Goal: Navigation & Orientation: Find specific page/section

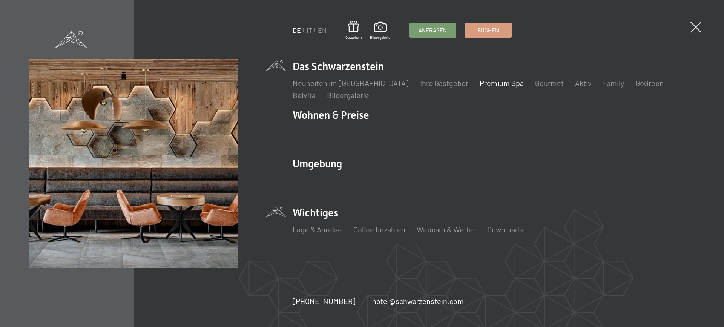
scroll to position [113, 0]
click at [319, 229] on link "Lage & Anreise" at bounding box center [317, 229] width 49 height 9
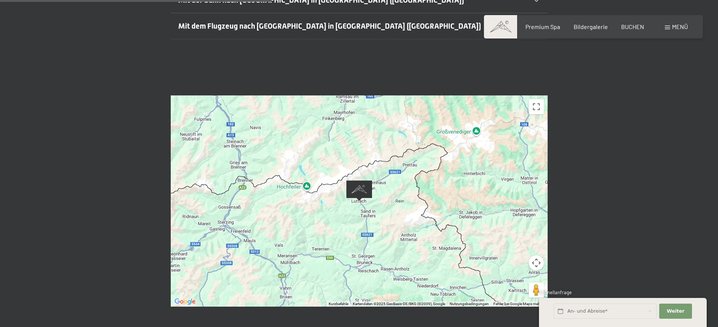
scroll to position [302, 0]
click at [593, 23] on span "Bildergalerie" at bounding box center [591, 25] width 34 height 7
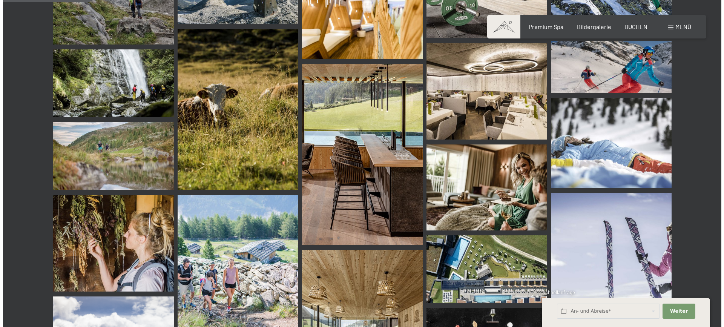
scroll to position [1206, 0]
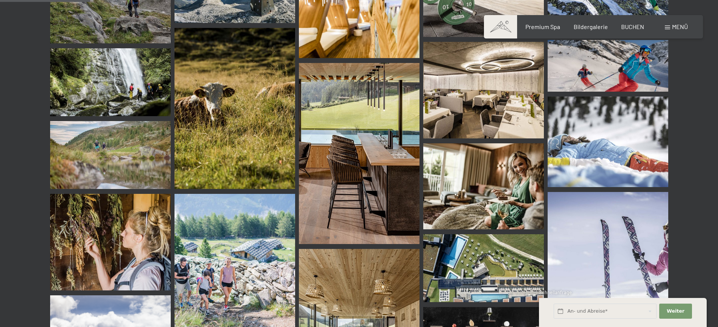
click at [679, 25] on span "Menü" at bounding box center [680, 26] width 16 height 7
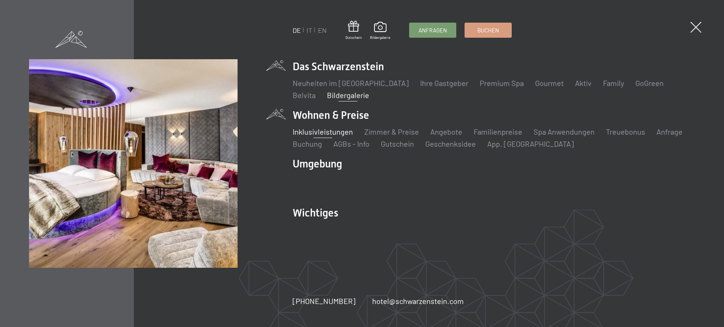
click at [330, 130] on link "Inklusivleistungen" at bounding box center [323, 131] width 60 height 9
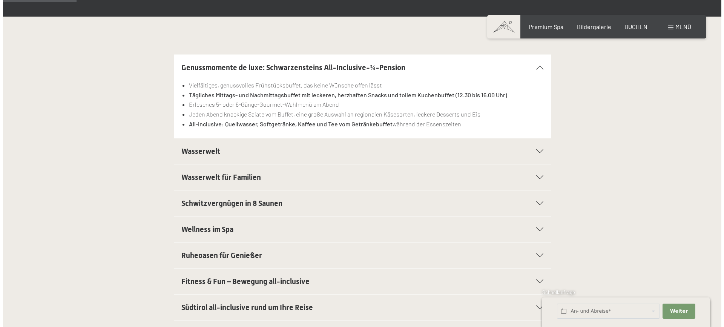
scroll to position [189, 0]
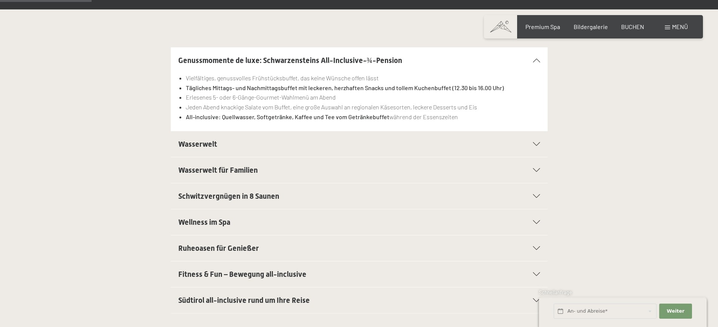
click at [208, 144] on span "Wasserwelt" at bounding box center [197, 143] width 39 height 9
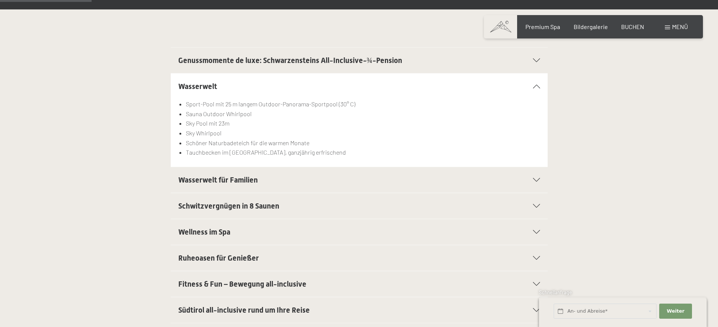
click at [238, 178] on span "Wasserwelt für Familien" at bounding box center [218, 179] width 80 height 9
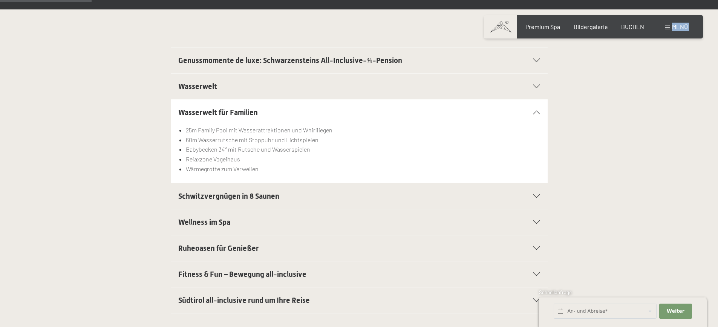
click at [676, 23] on div "Buchen Anfragen Premium Spa Bildergalerie BUCHEN Menü DE IT EN Gutschein Bilder…" at bounding box center [593, 27] width 189 height 8
click at [674, 25] on span "Menü" at bounding box center [680, 26] width 16 height 7
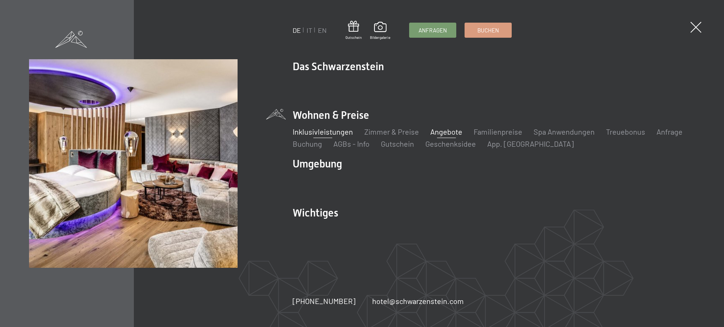
click at [434, 127] on link "Angebote" at bounding box center [446, 131] width 32 height 9
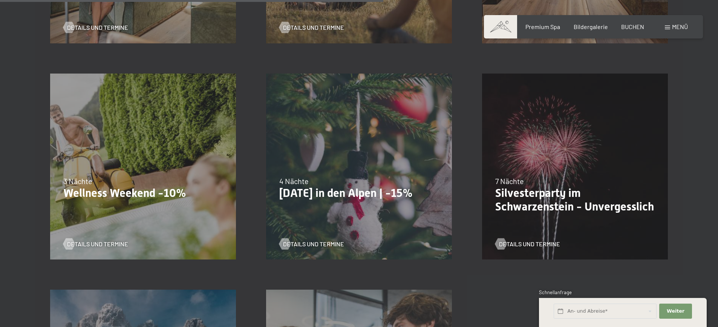
scroll to position [829, 0]
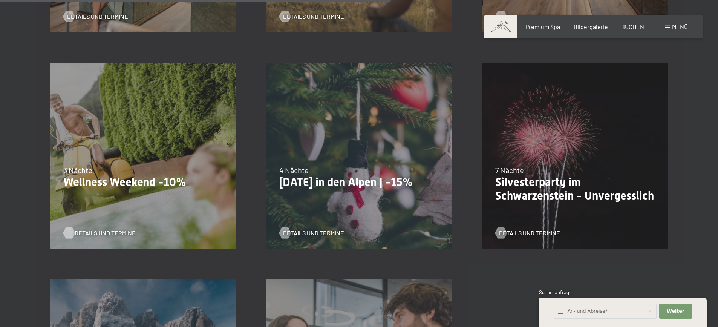
click at [83, 232] on span "Details und Termine" at bounding box center [105, 233] width 61 height 8
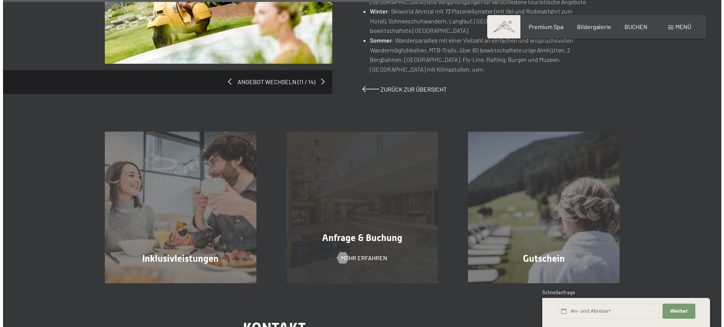
scroll to position [641, 0]
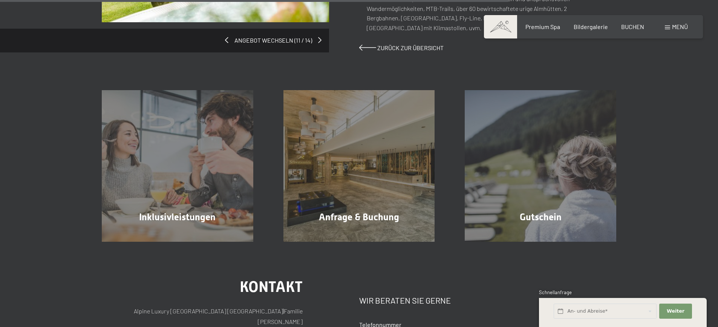
click at [676, 25] on span "Menü" at bounding box center [680, 26] width 16 height 7
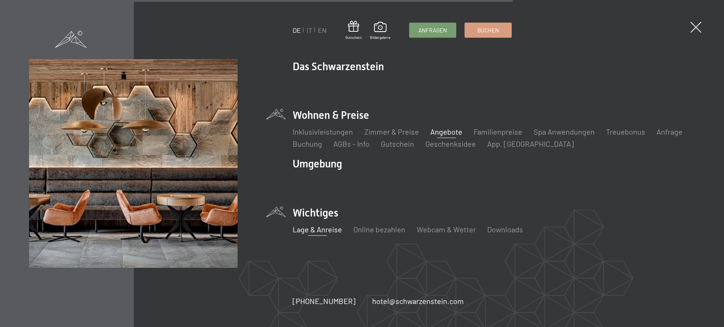
click at [317, 229] on link "Lage & Anreise" at bounding box center [317, 229] width 49 height 9
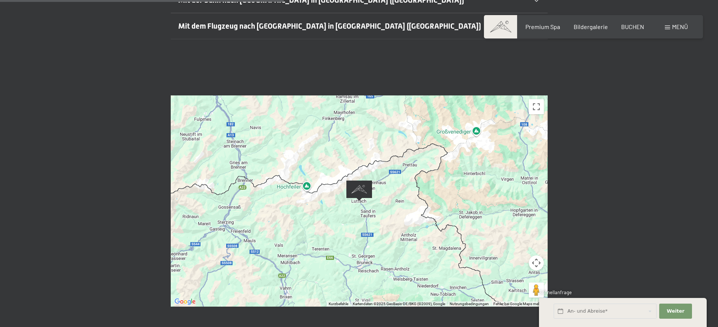
scroll to position [339, 0]
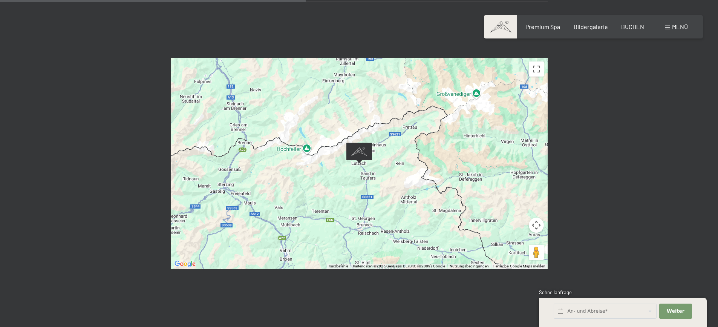
click at [535, 218] on button "Kamerasteuerung für die Karte" at bounding box center [536, 225] width 15 height 15
click at [520, 218] on button "Nach rechts" at bounding box center [517, 225] width 15 height 15
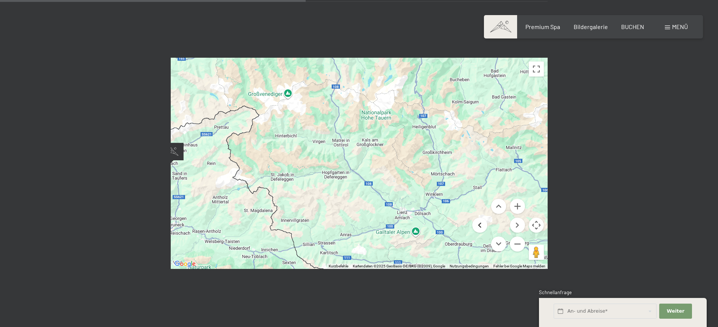
click at [481, 218] on button "Nach links" at bounding box center [479, 225] width 15 height 15
